Goal: Transaction & Acquisition: Purchase product/service

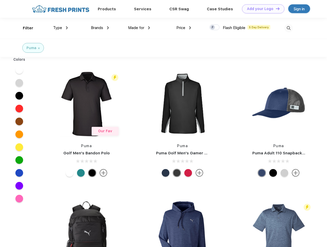
click at [262, 9] on link "Add your Logo Design Tool" at bounding box center [263, 8] width 42 height 9
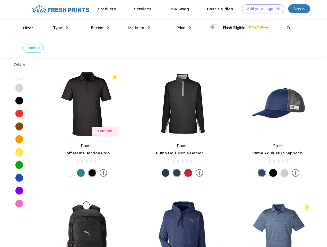
click at [0, 0] on div "Design Tool" at bounding box center [0, 0] width 0 height 0
click at [276, 8] on link "Add your Logo Design Tool" at bounding box center [263, 8] width 42 height 9
click at [25, 28] on div "Filter" at bounding box center [28, 28] width 11 height 6
click at [61, 28] on span "Type" at bounding box center [57, 27] width 9 height 5
click at [100, 28] on span "Brands" at bounding box center [97, 27] width 12 height 5
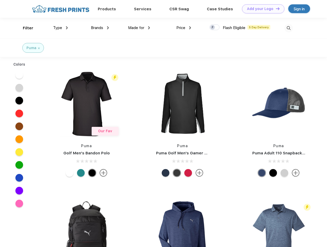
click at [139, 28] on span "Made for" at bounding box center [136, 27] width 16 height 5
click at [184, 28] on span "Price" at bounding box center [181, 27] width 9 height 5
click at [215, 27] on div at bounding box center [215, 27] width 10 height 6
click at [213, 27] on input "checkbox" at bounding box center [211, 25] width 3 height 3
click at [289, 28] on img at bounding box center [289, 28] width 8 height 8
